Goal: Check status: Check status

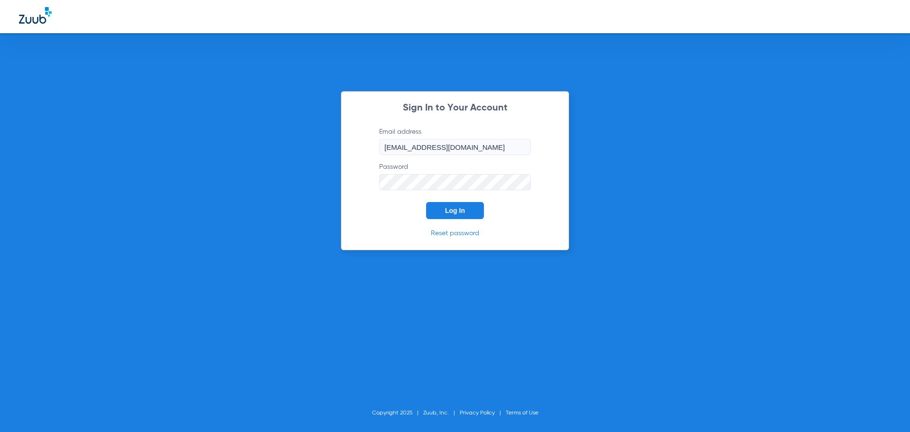
click at [469, 209] on button "Log In" at bounding box center [455, 210] width 58 height 17
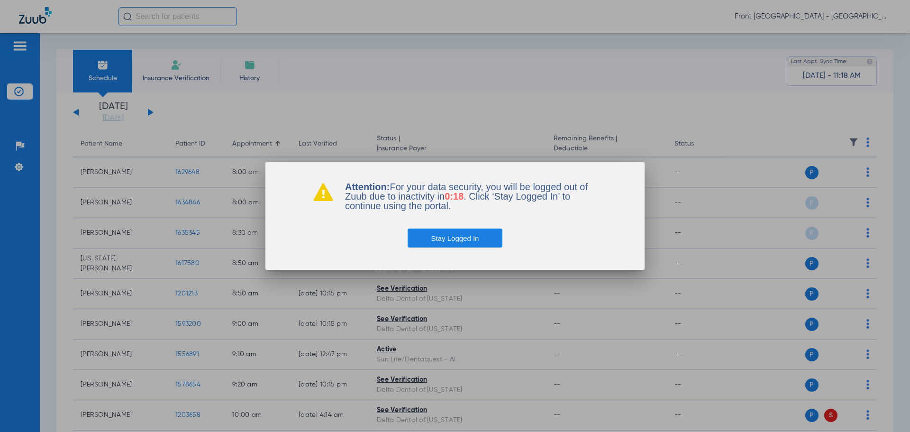
click at [446, 236] on button "Stay Logged In" at bounding box center [455, 237] width 95 height 19
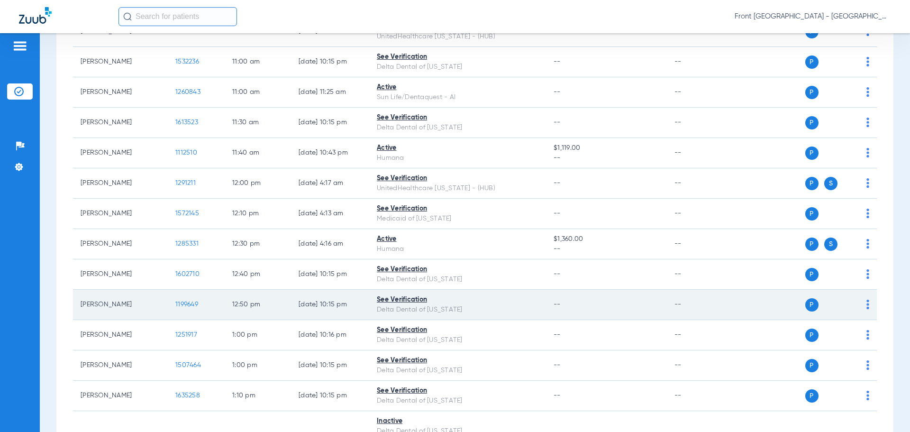
scroll to position [569, 0]
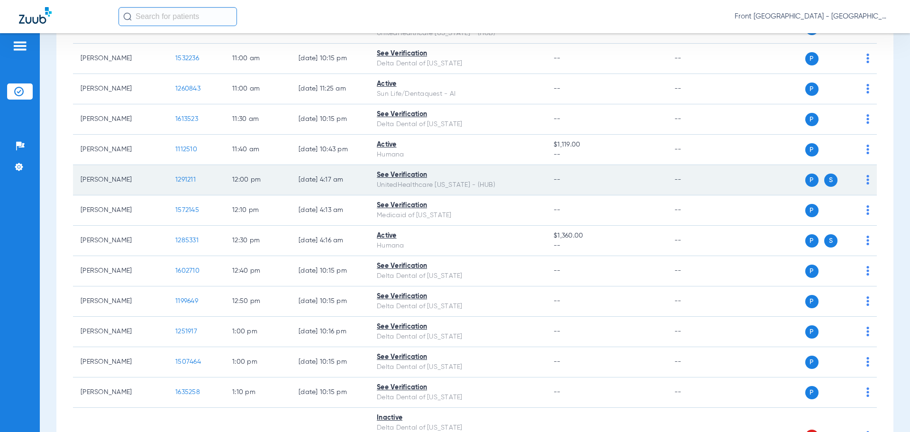
click at [186, 179] on span "1291211" at bounding box center [185, 179] width 20 height 7
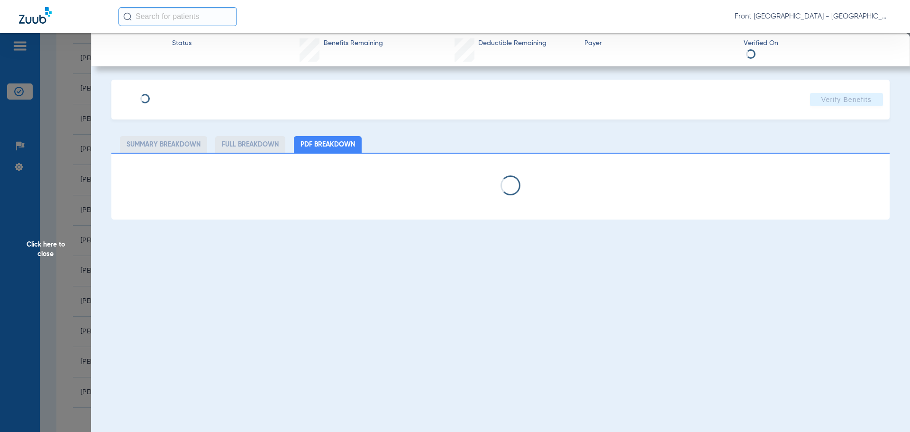
select select "page-width"
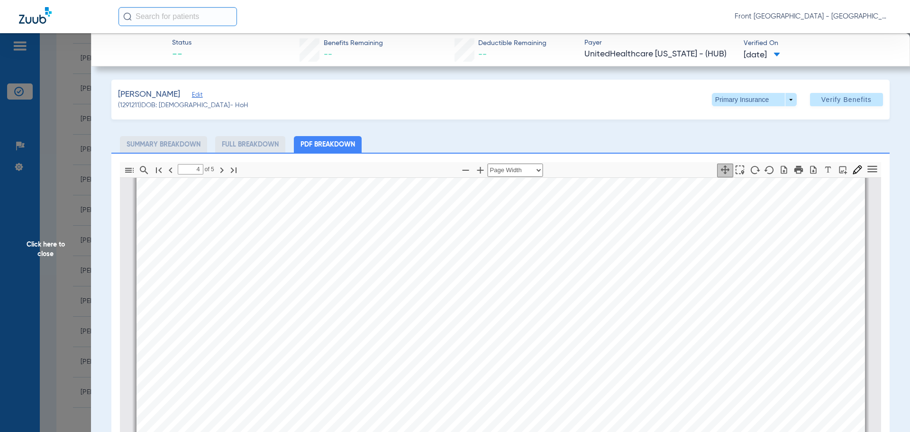
scroll to position [3248, 0]
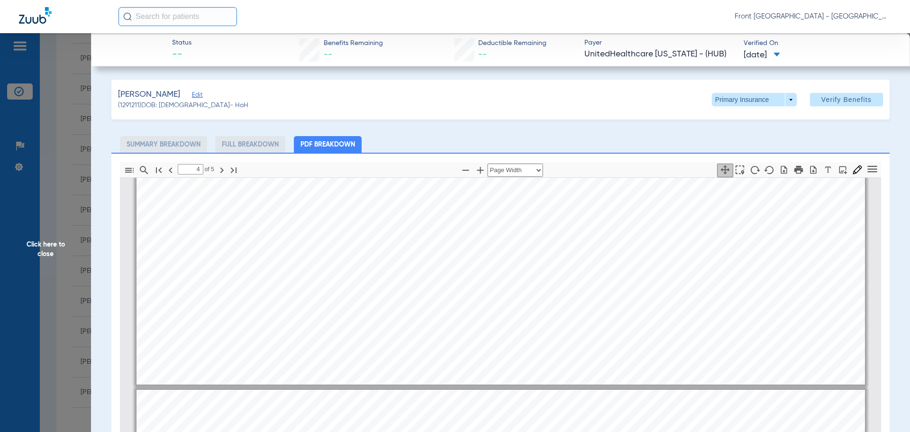
type input "3"
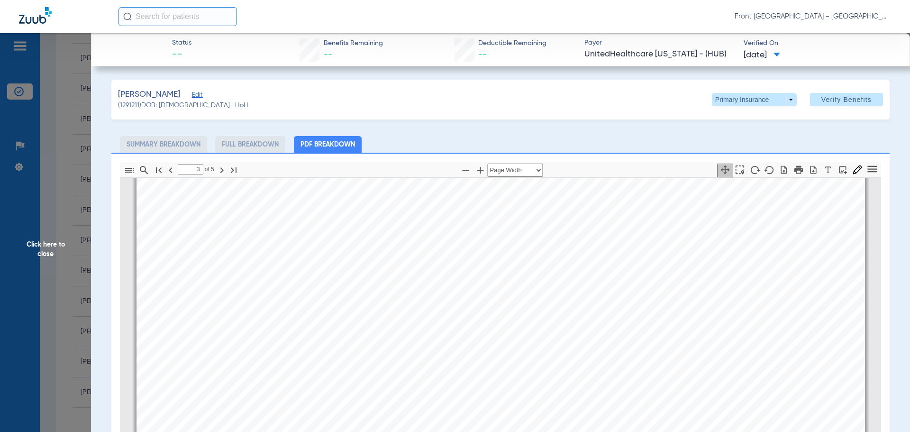
scroll to position [2442, 0]
click at [51, 244] on span "Click here to close" at bounding box center [45, 249] width 91 height 432
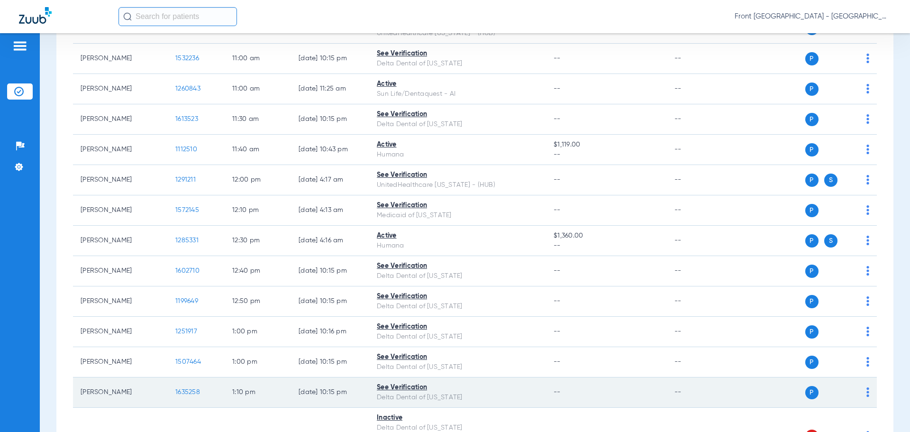
click at [184, 392] on span "1635258" at bounding box center [187, 392] width 25 height 7
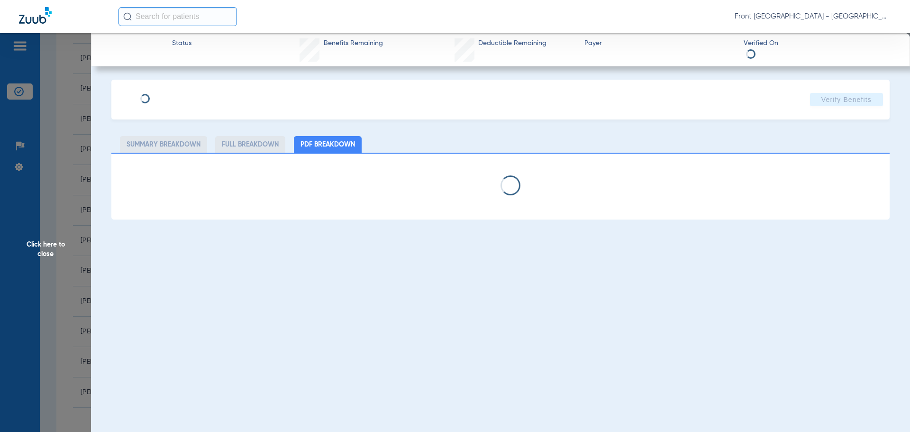
select select "page-width"
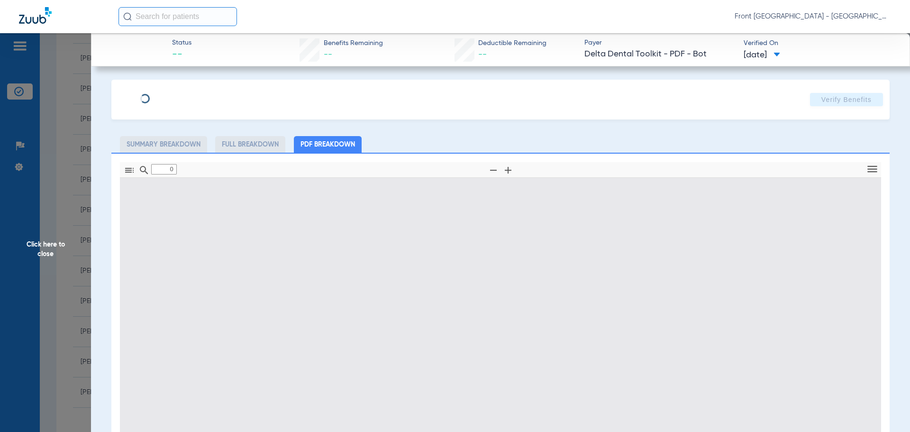
type input "1"
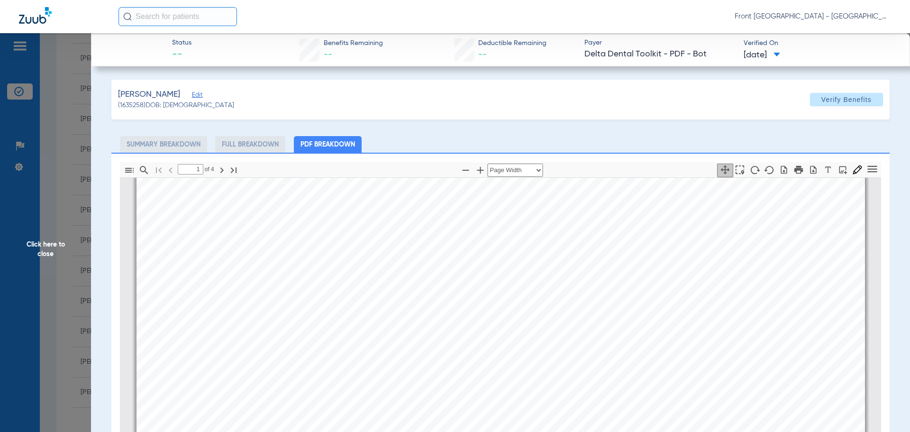
scroll to position [194, 0]
